Goal: Information Seeking & Learning: Understand process/instructions

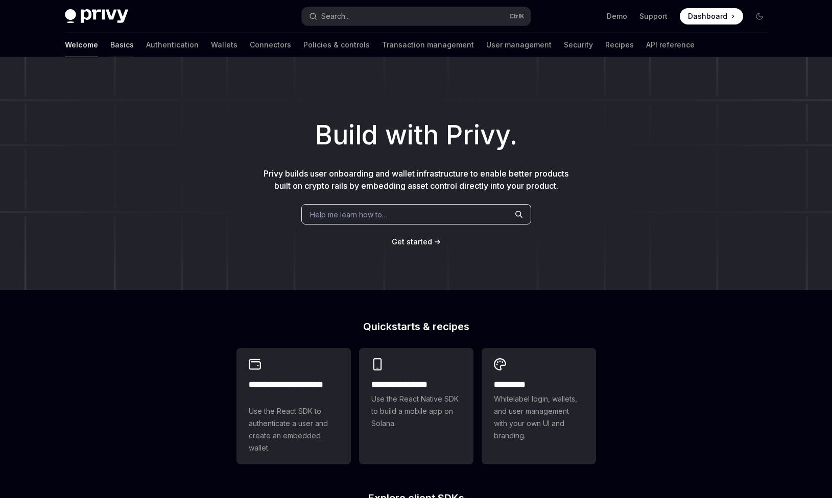
click at [110, 36] on link "Basics" at bounding box center [121, 45] width 23 height 25
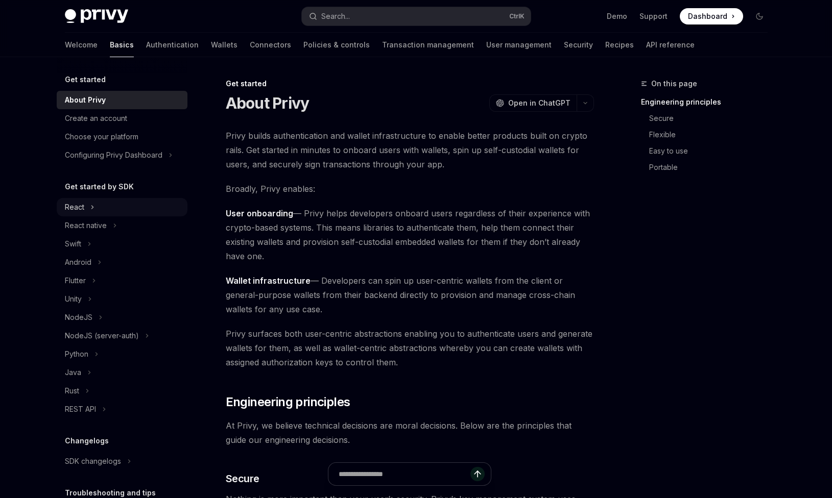
click at [123, 206] on button "React" at bounding box center [122, 207] width 131 height 18
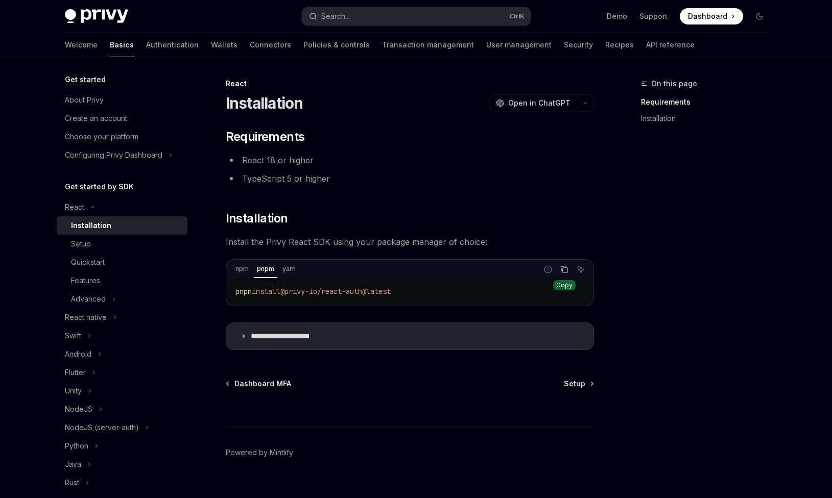
click at [558, 273] on button "Copy the contents from the code block" at bounding box center [564, 269] width 13 height 13
click at [560, 270] on button "Copy the contents from the code block" at bounding box center [564, 269] width 13 height 13
click at [166, 247] on div "Setup" at bounding box center [126, 244] width 110 height 12
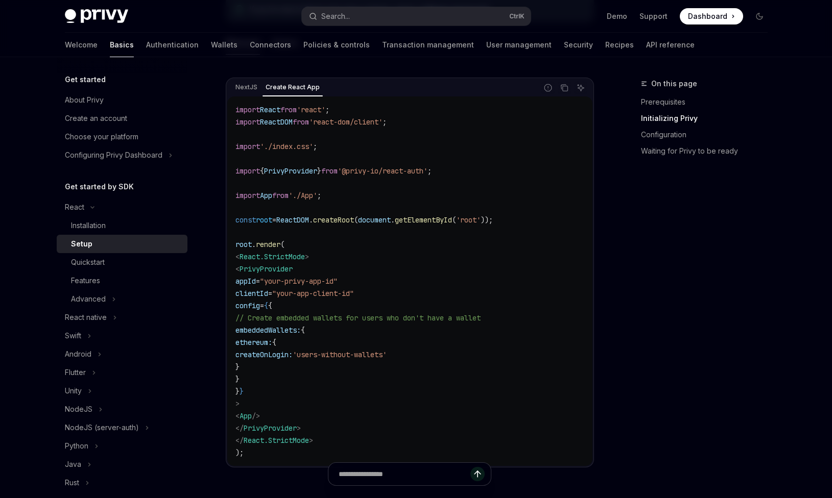
scroll to position [337, 0]
click at [332, 293] on span ""your-app-client-id"" at bounding box center [313, 291] width 82 height 9
click at [337, 300] on code "import React from 'react' ; import ReactDOM from 'react-dom/client' ; import '.…" at bounding box center [409, 279] width 349 height 355
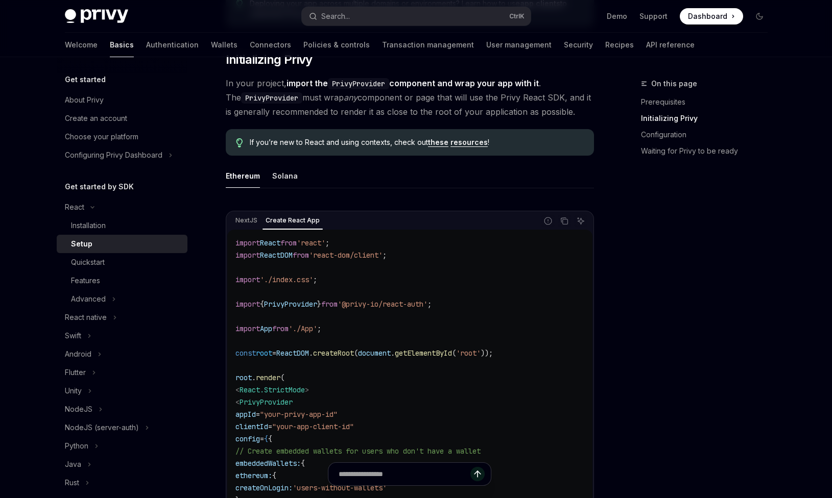
scroll to position [202, 0]
click at [283, 173] on div "Solana" at bounding box center [285, 175] width 26 height 24
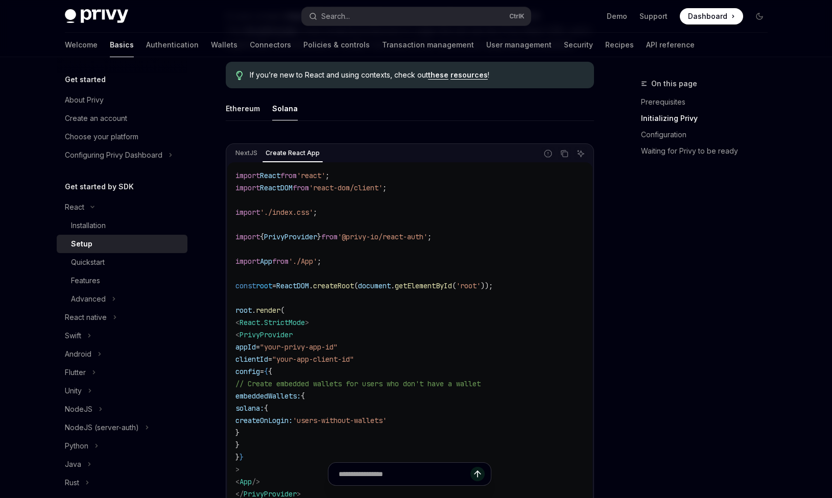
scroll to position [270, 0]
click at [562, 153] on icon "Copy the contents from the code block" at bounding box center [564, 154] width 5 height 5
click at [167, 264] on div "Quickstart" at bounding box center [126, 262] width 110 height 12
type textarea "*"
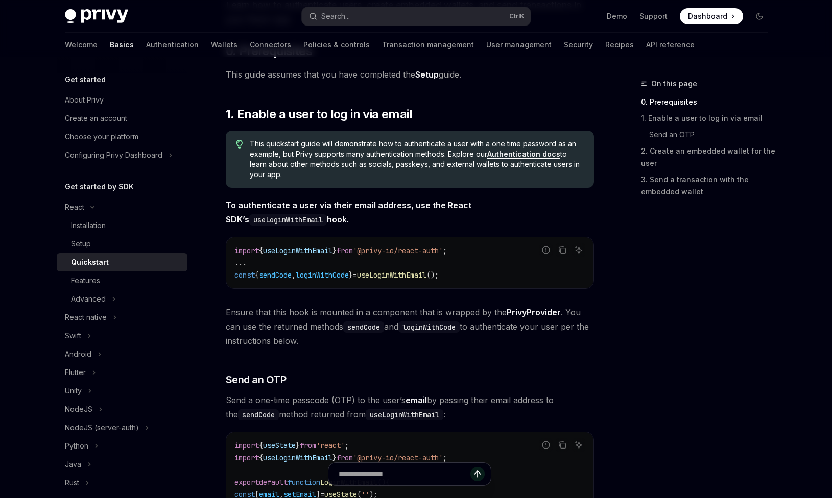
scroll to position [135, 0]
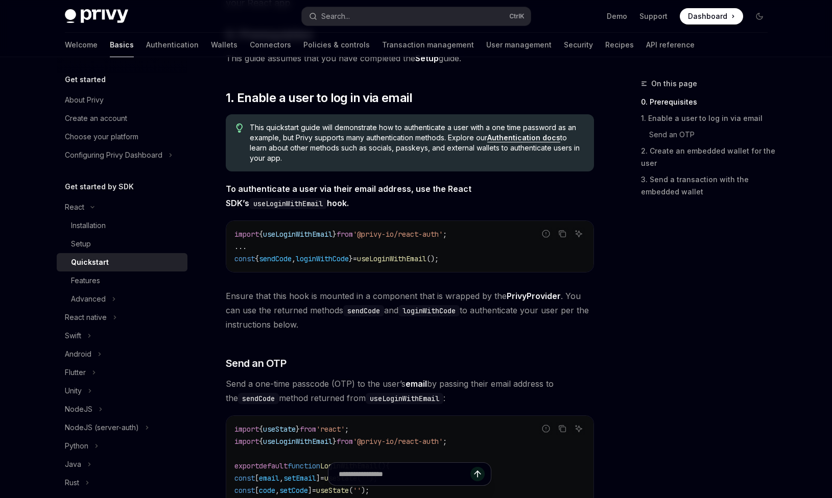
click at [292, 241] on code "import { useLoginWithEmail } from '@privy-io/react-auth' ; ... const { sendCode…" at bounding box center [409, 246] width 351 height 37
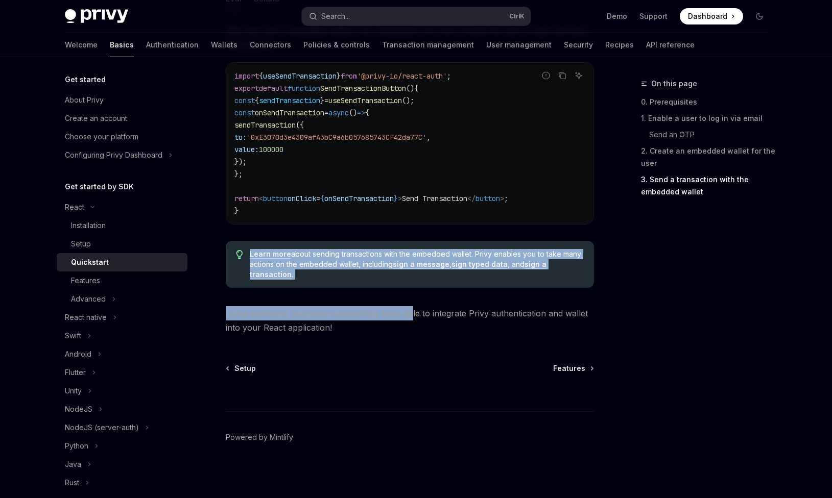
scroll to position [992, 0]
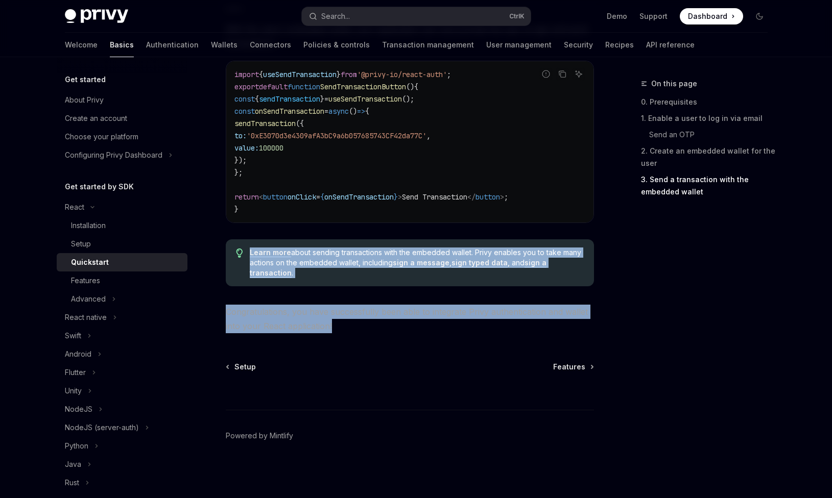
drag, startPoint x: 225, startPoint y: 188, endPoint x: 410, endPoint y: 336, distance: 237.6
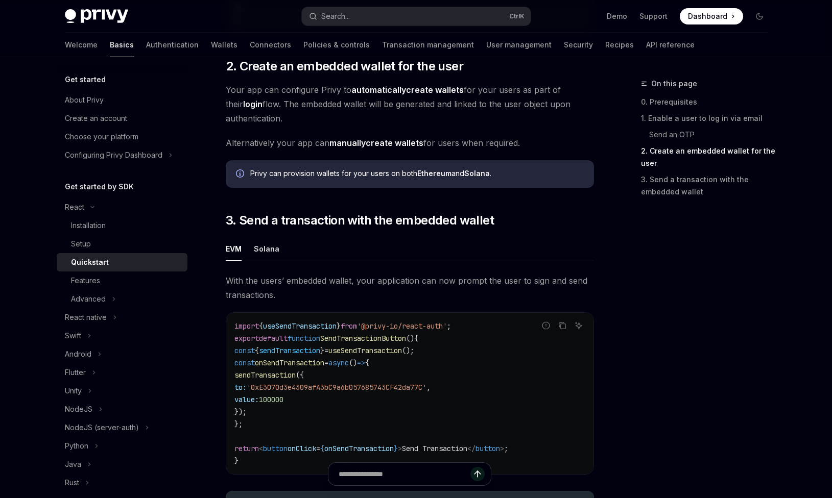
scroll to position [741, 0]
click at [367, 250] on ul "EVM Solana" at bounding box center [410, 248] width 368 height 25
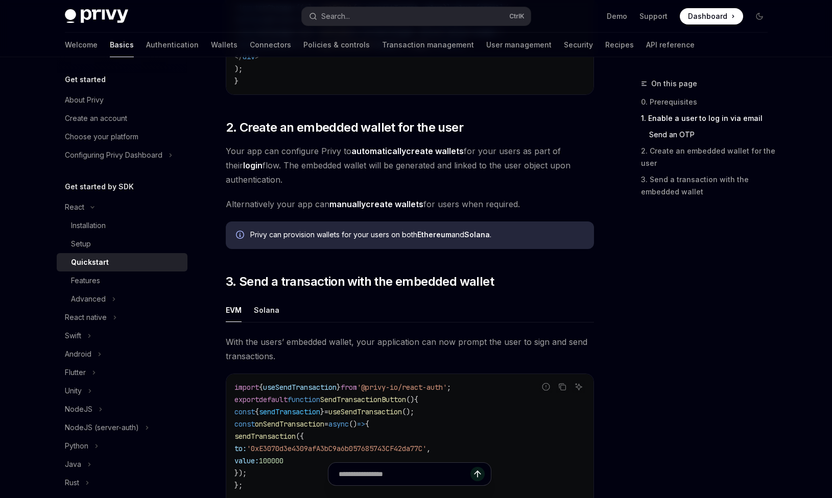
scroll to position [674, 0]
